Goal: Task Accomplishment & Management: Manage account settings

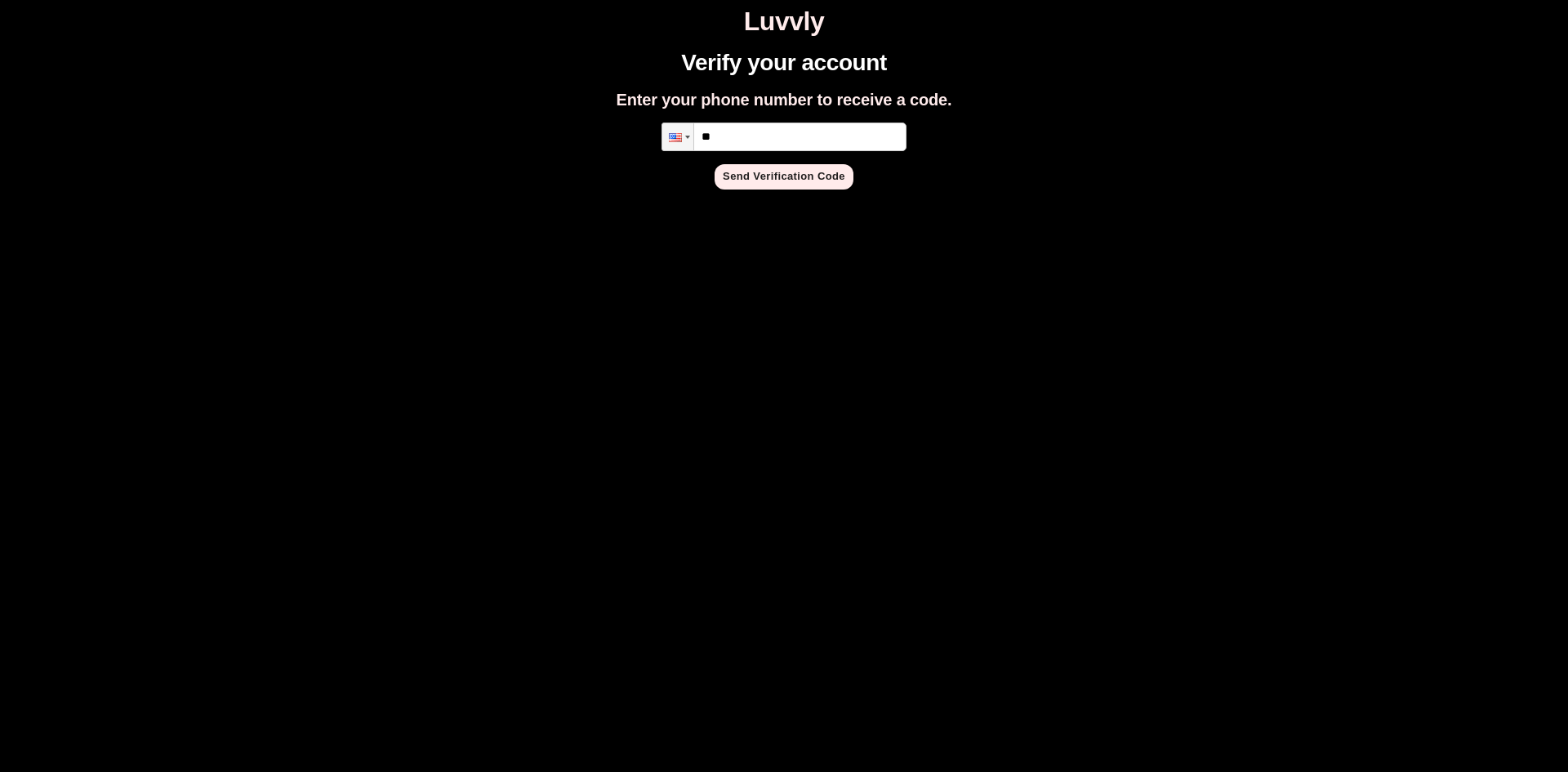
click at [772, 131] on input "**" at bounding box center [784, 137] width 245 height 29
type input "**********"
click at [759, 179] on button "Send Verification Code" at bounding box center [784, 176] width 139 height 25
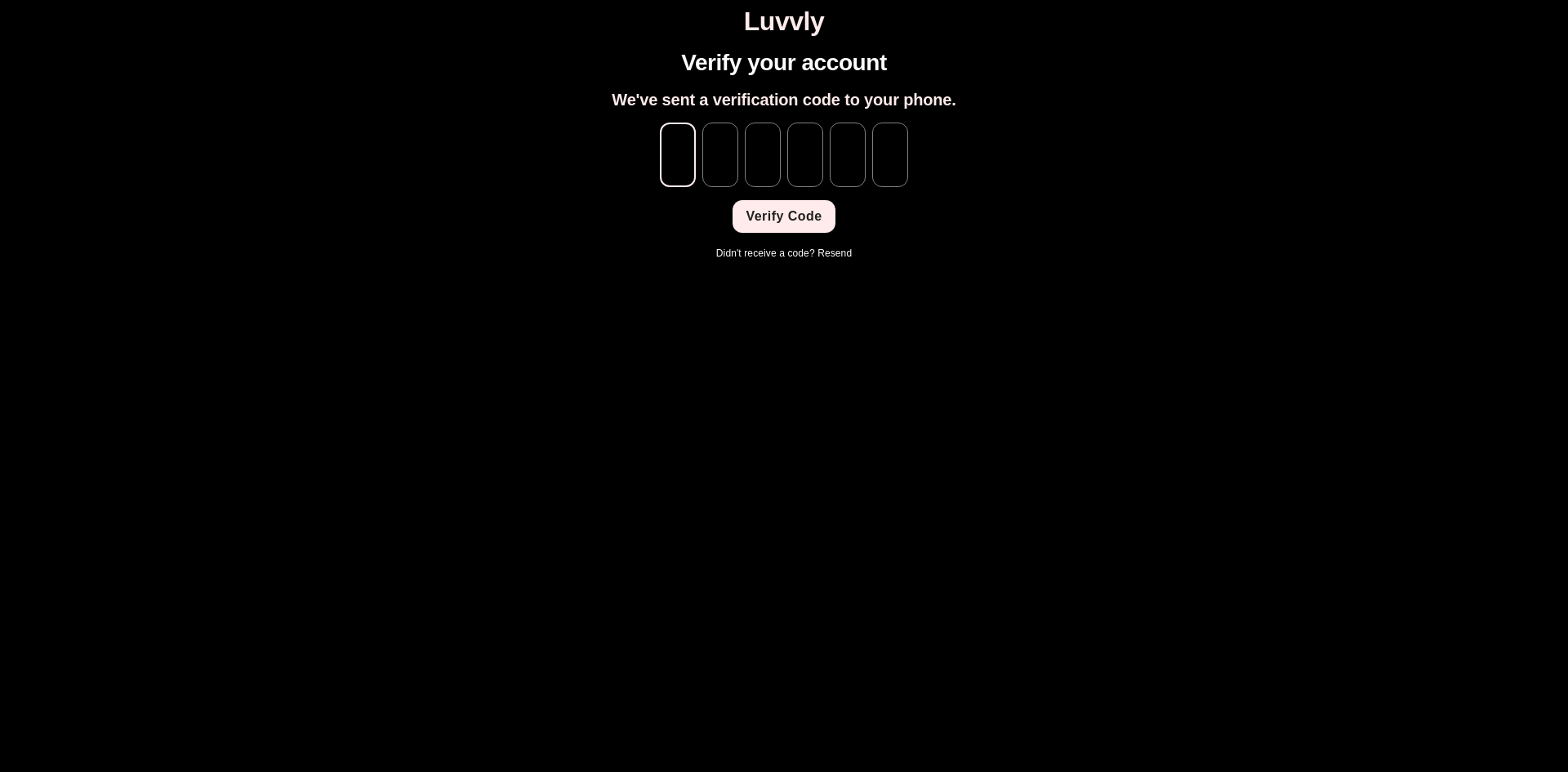
type input "*"
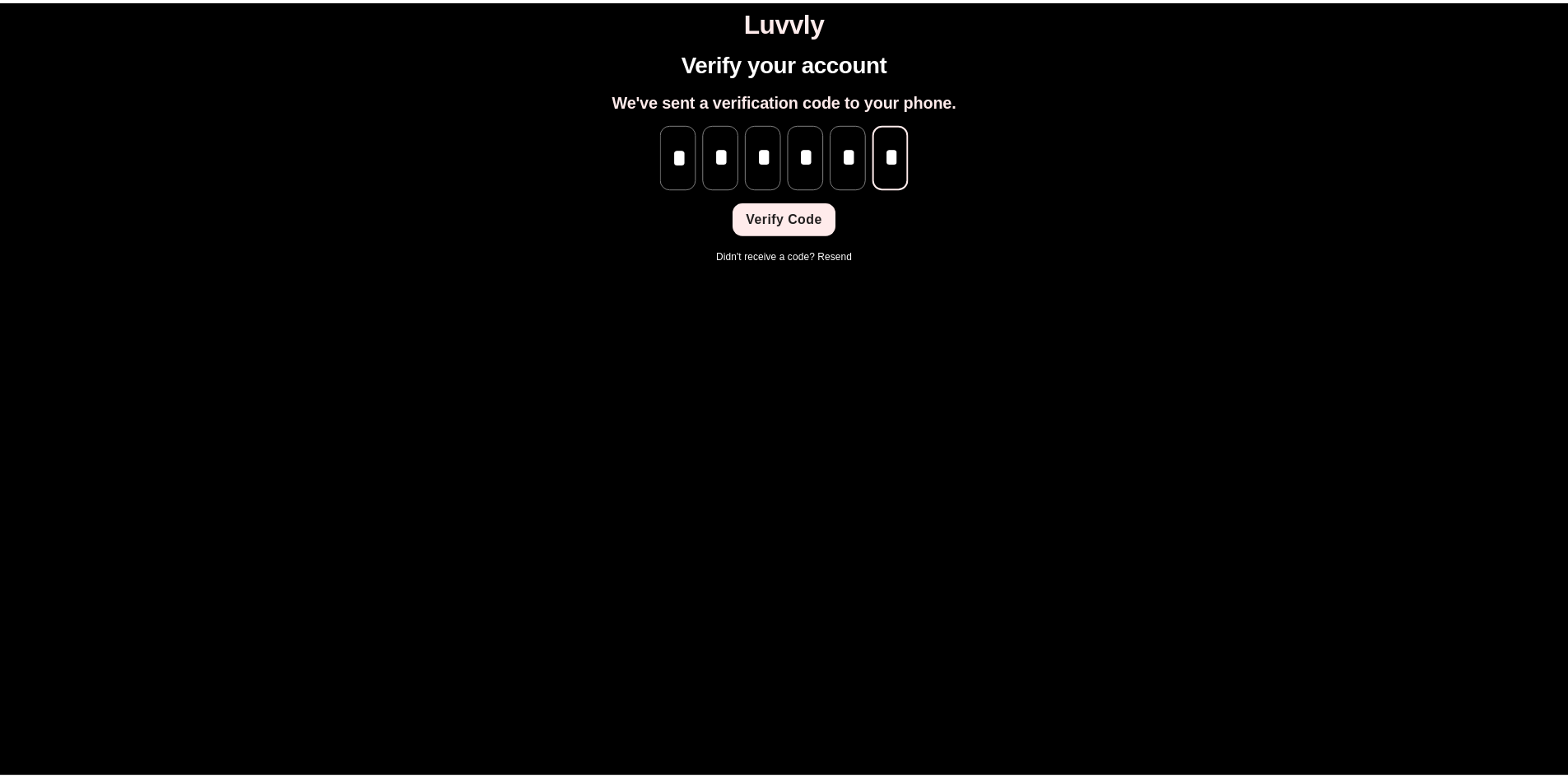
scroll to position [0, 1]
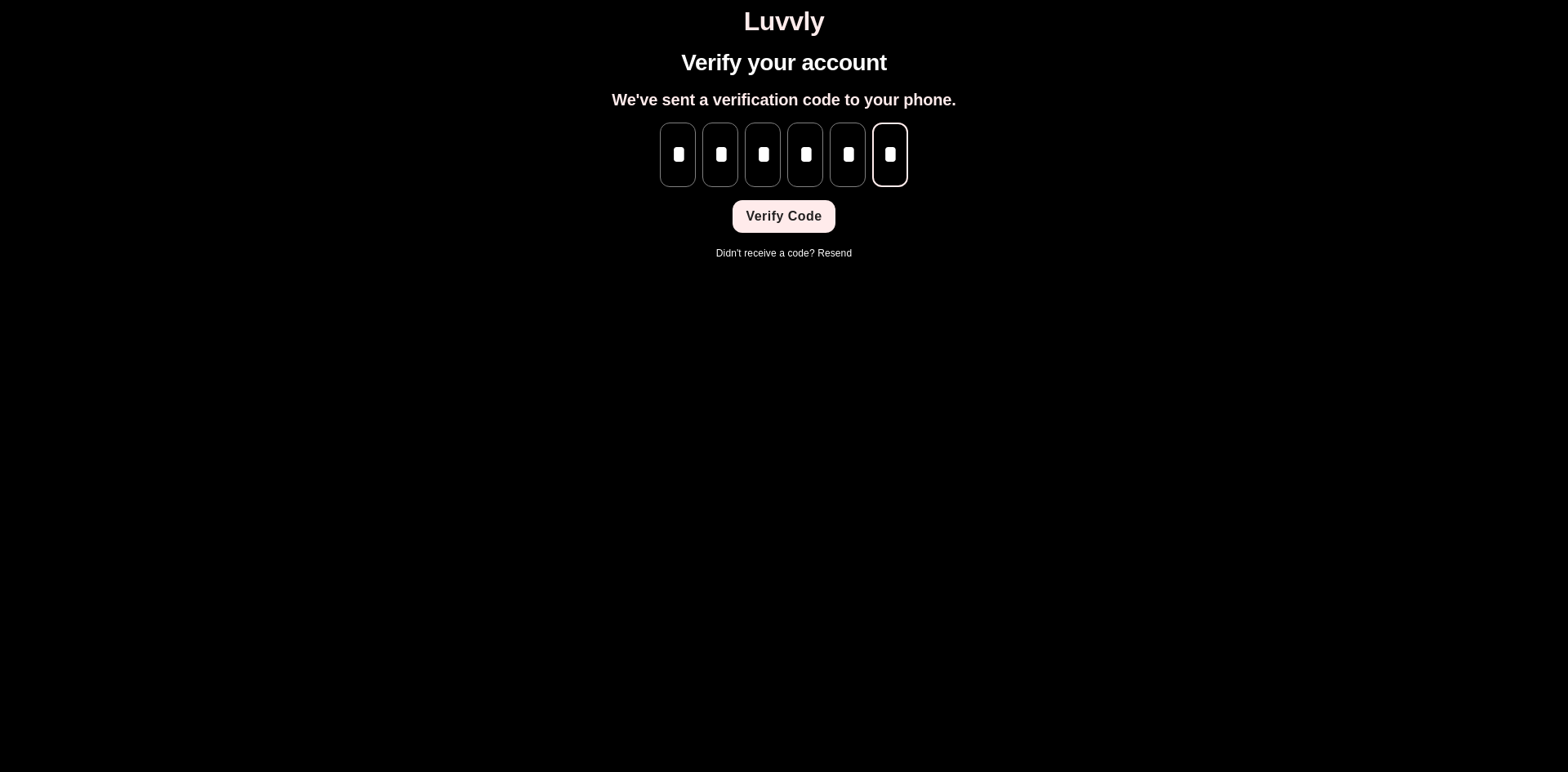
type input "*"
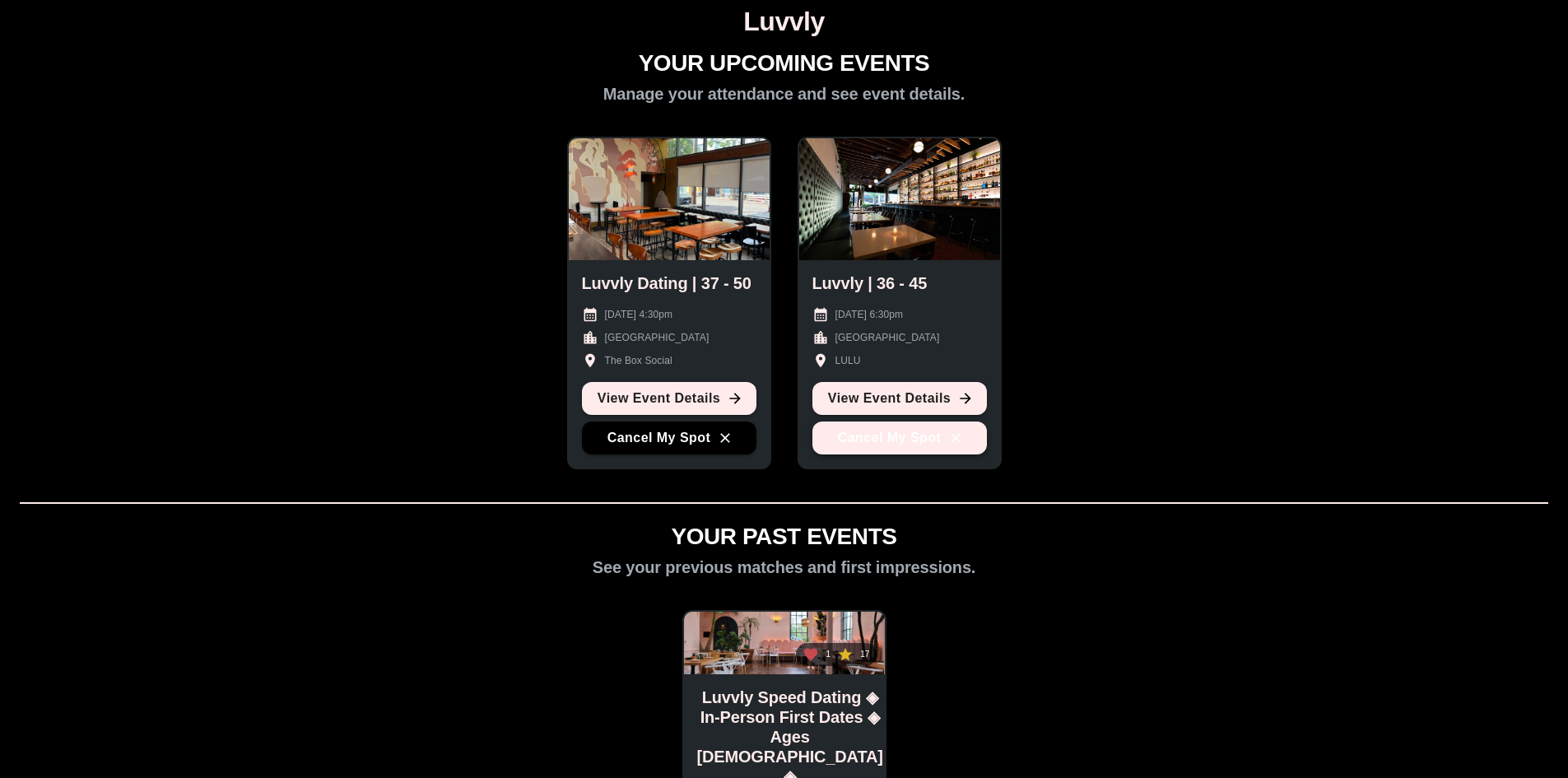
click at [937, 445] on button "Cancel My Spot" at bounding box center [900, 438] width 175 height 33
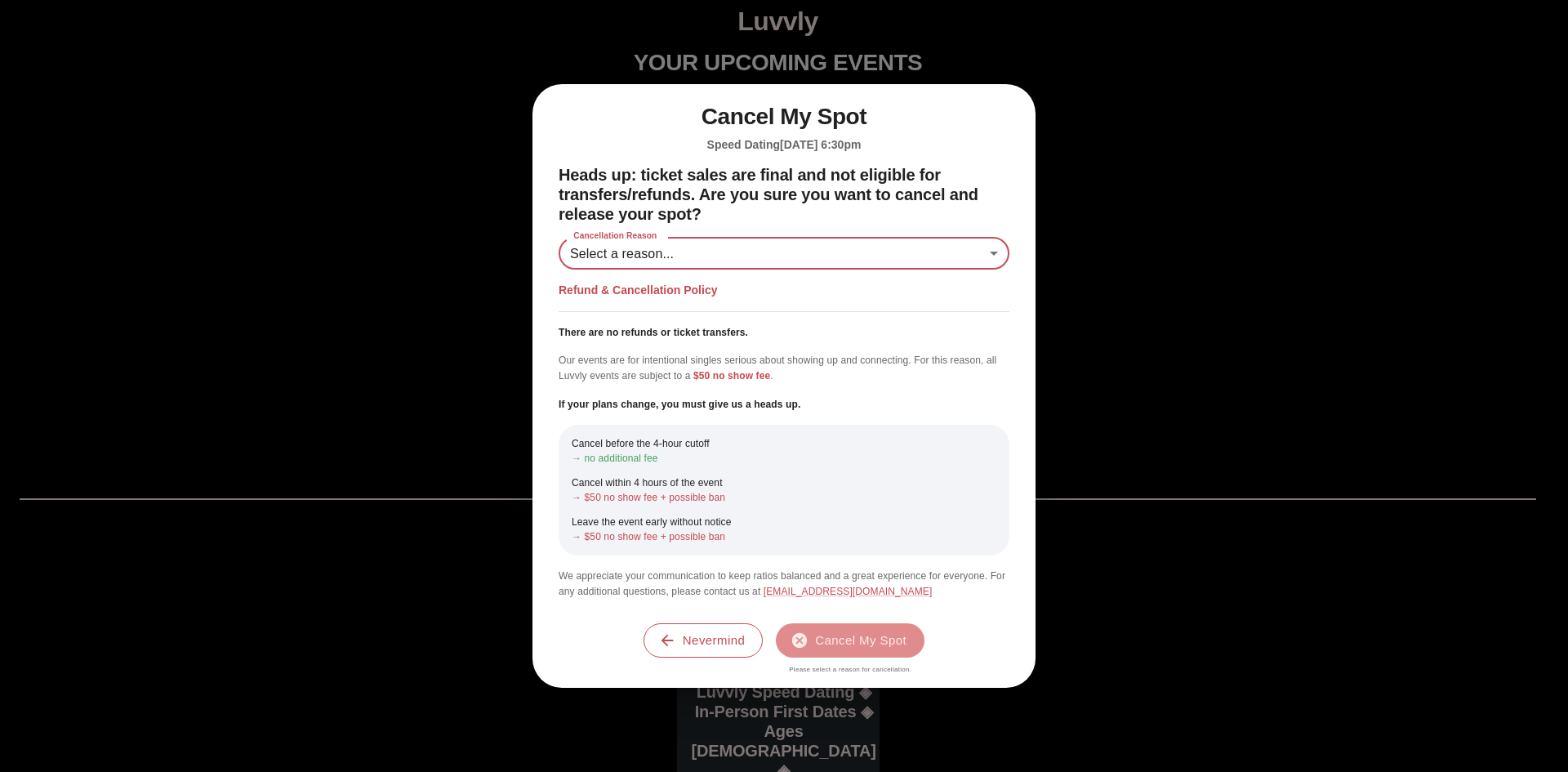
click at [751, 258] on body "Luvvly YOUR UPCOMING EVENTS Manage your attendance and see event details. Luvvl…" at bounding box center [784, 544] width 1555 height 1074
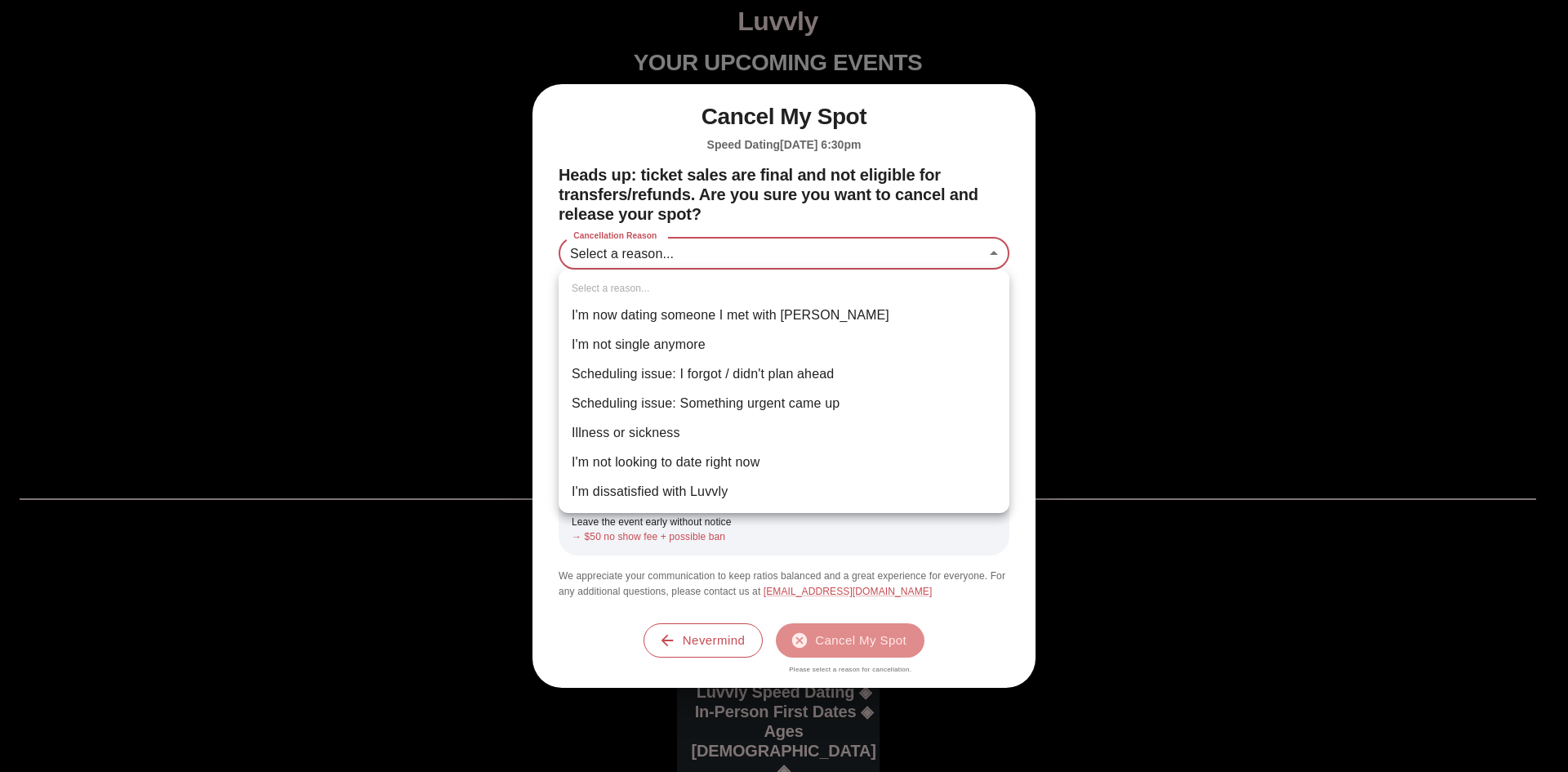
click at [747, 377] on li "Scheduling issue: I forgot / didn't plan ahead" at bounding box center [784, 374] width 451 height 30
type input "**********"
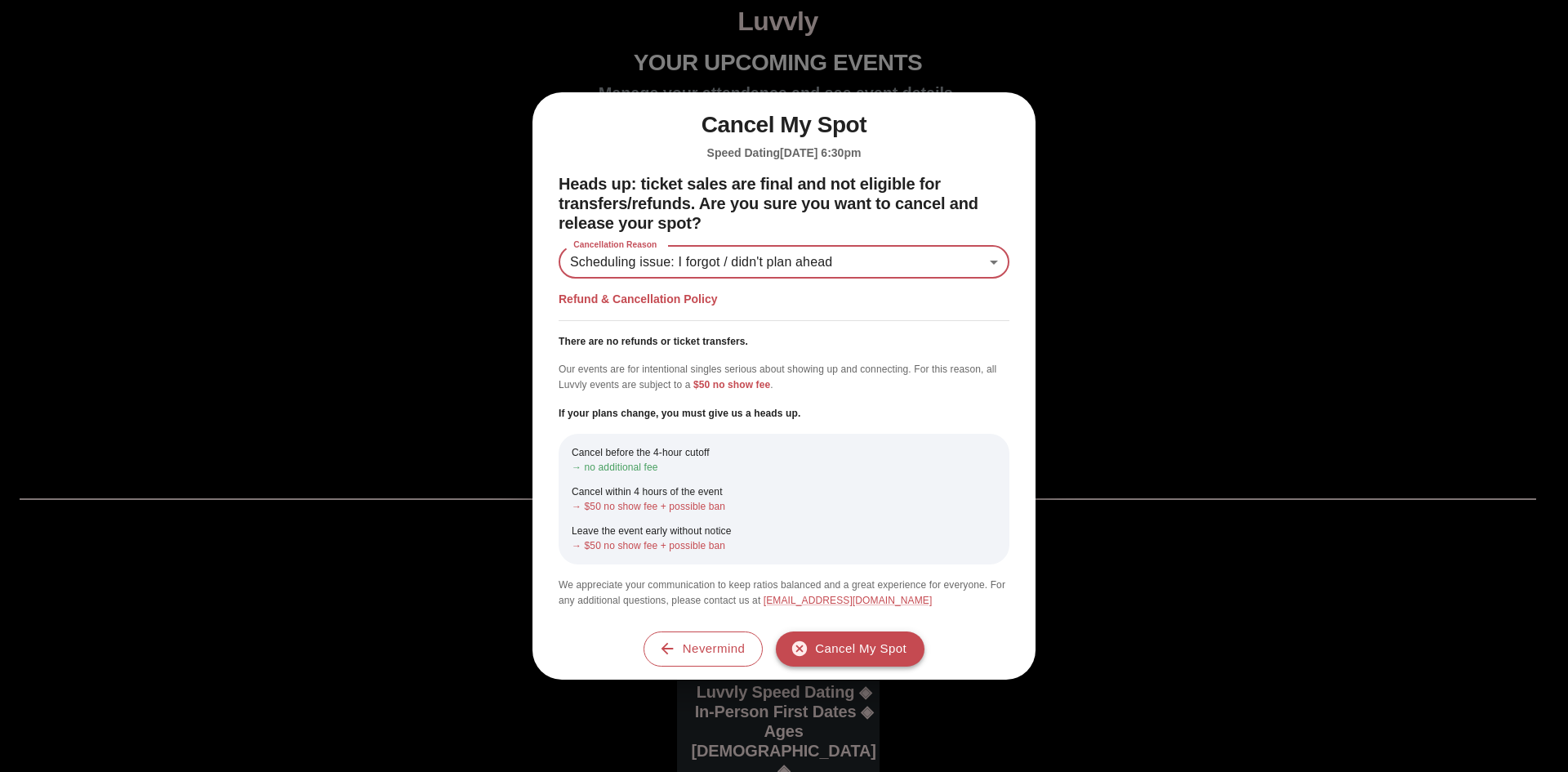
click at [840, 645] on button "Cancel My Spot" at bounding box center [850, 649] width 148 height 35
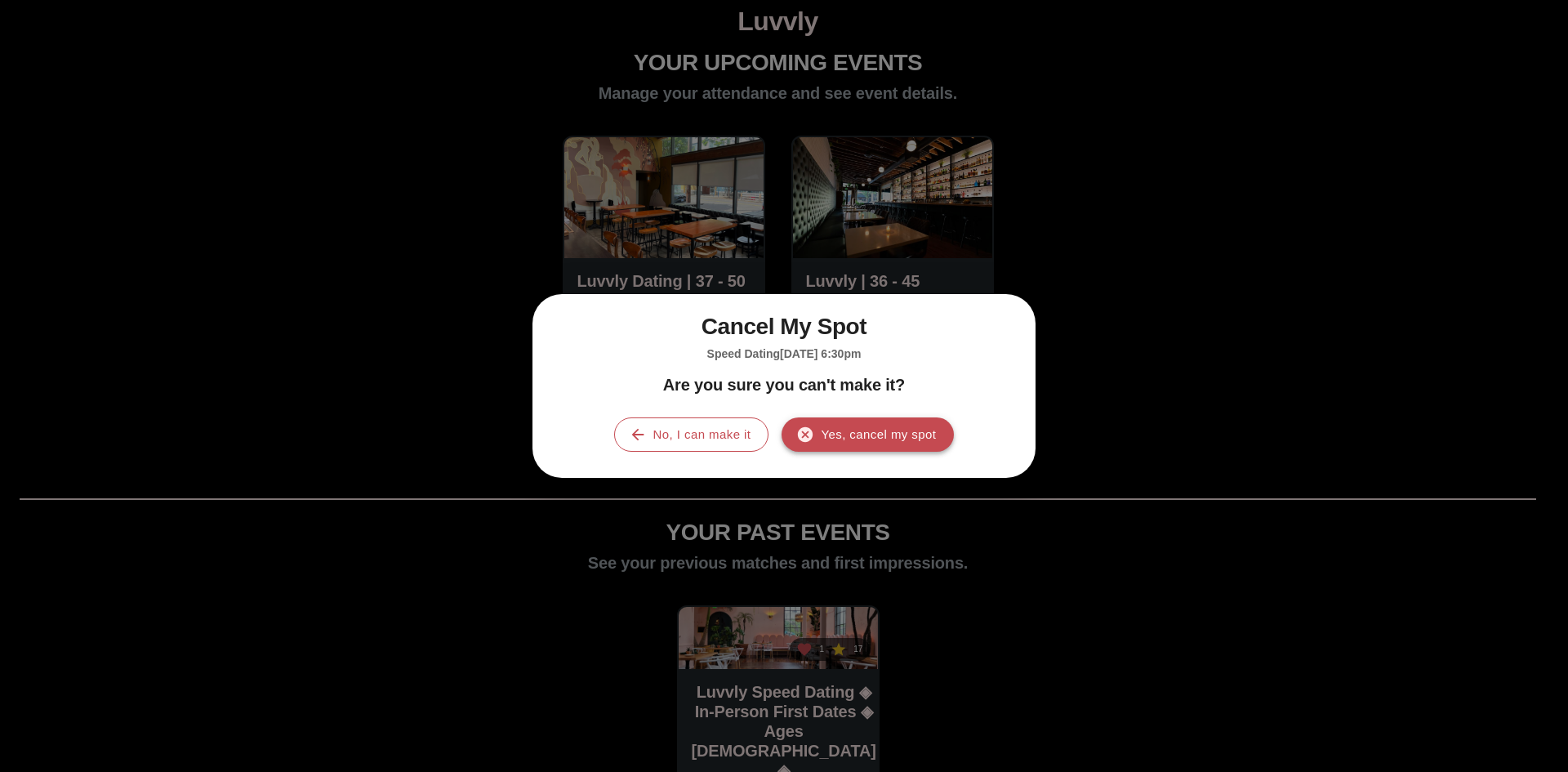
click at [837, 437] on button "Yes, cancel my spot" at bounding box center [867, 435] width 173 height 35
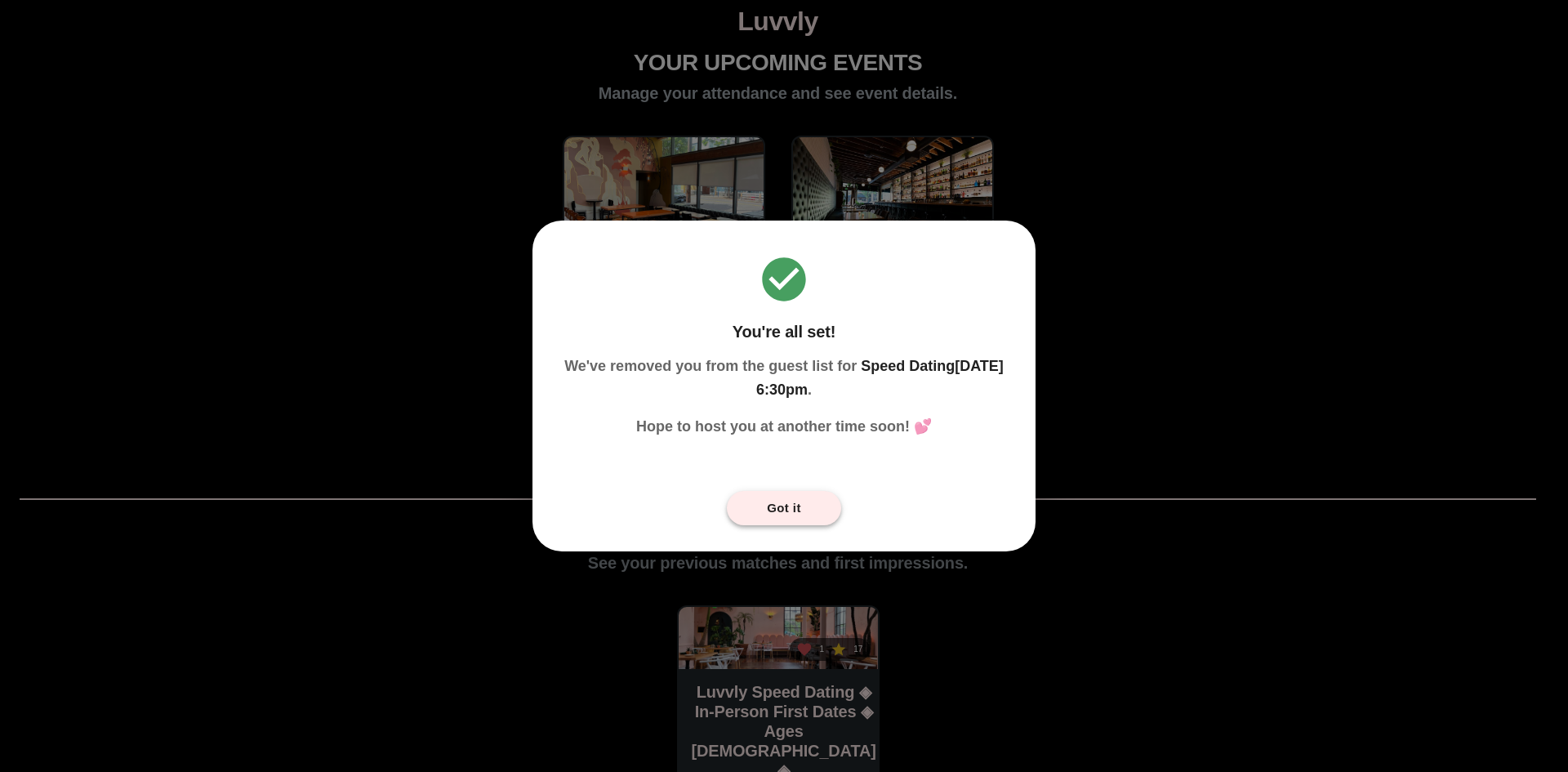
click at [805, 512] on button "Got it" at bounding box center [784, 508] width 115 height 35
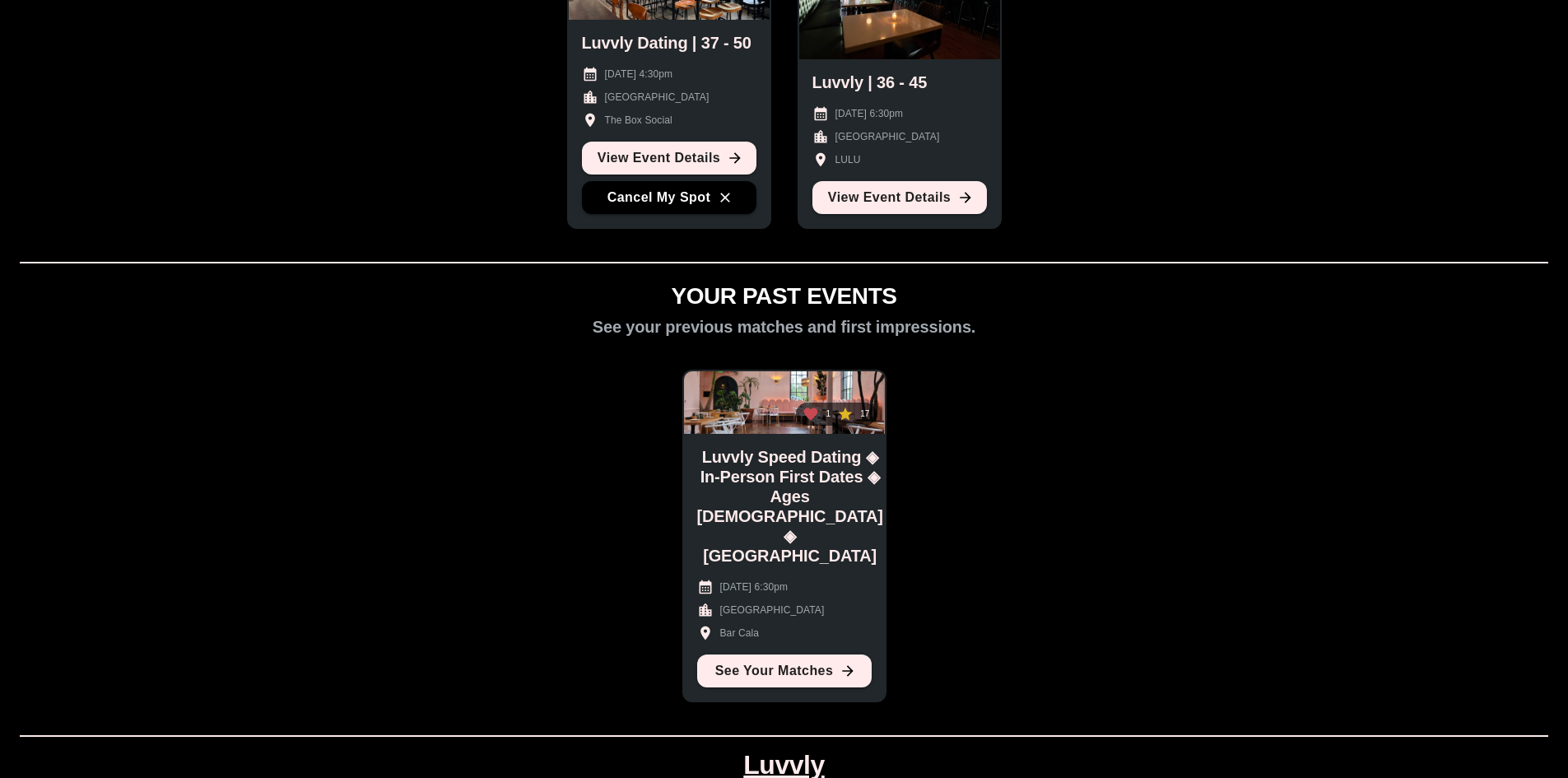
scroll to position [247, 0]
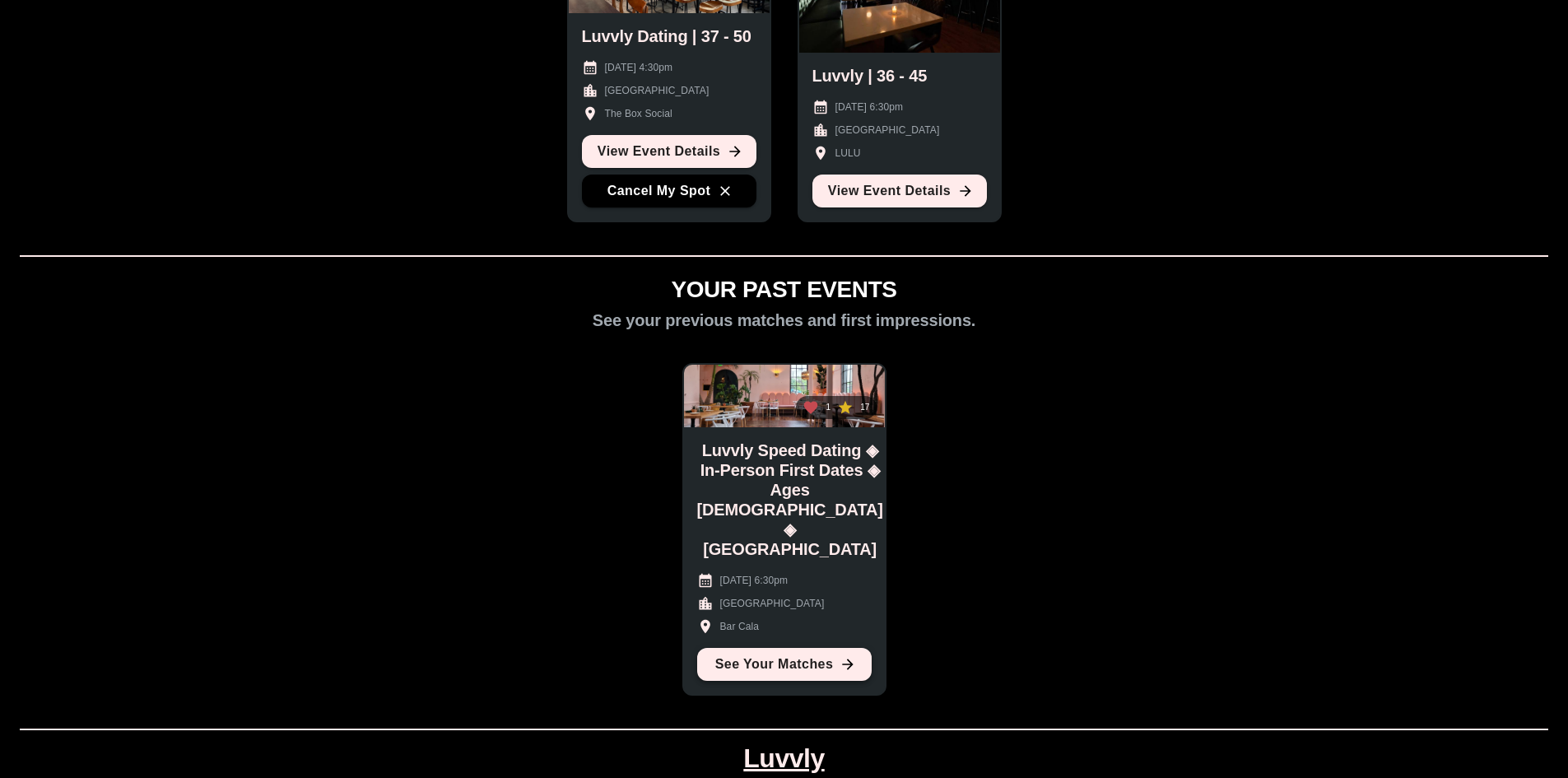
click at [821, 667] on link "See Your Matches" at bounding box center [785, 664] width 175 height 33
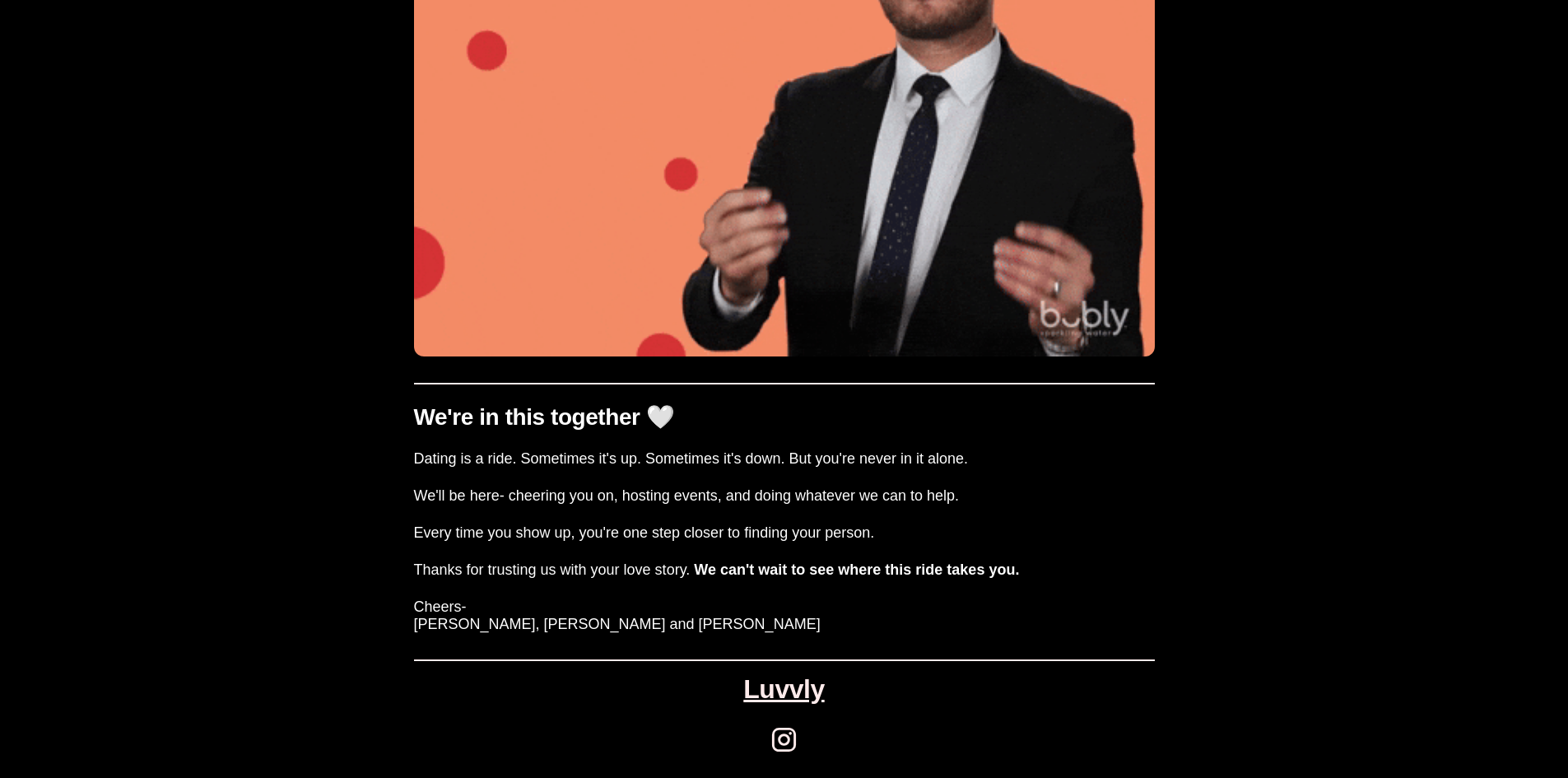
scroll to position [2477, 0]
